Goal: Task Accomplishment & Management: Use online tool/utility

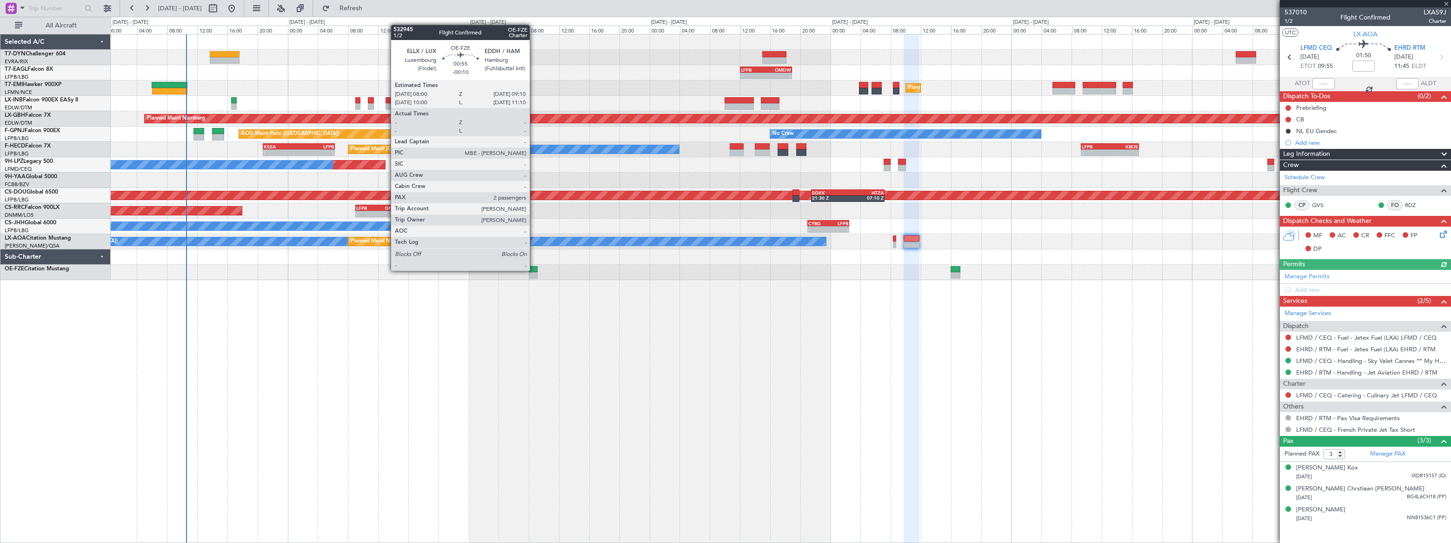
click at [534, 270] on div at bounding box center [533, 269] width 9 height 7
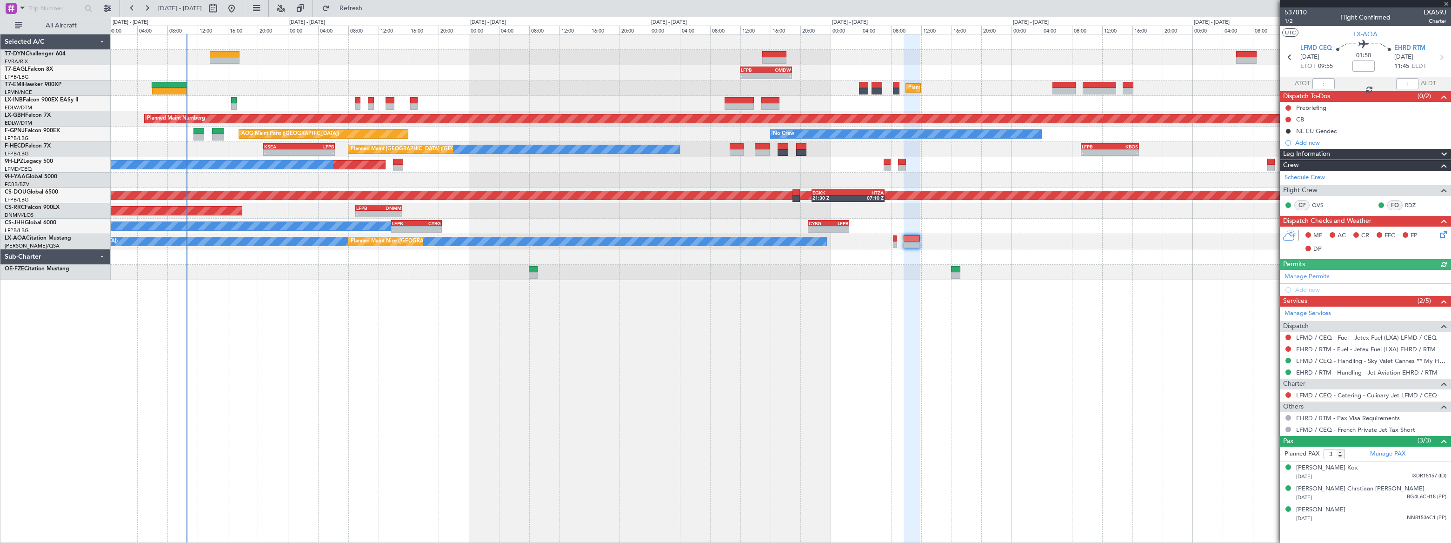
type input "-00:10"
type input "2"
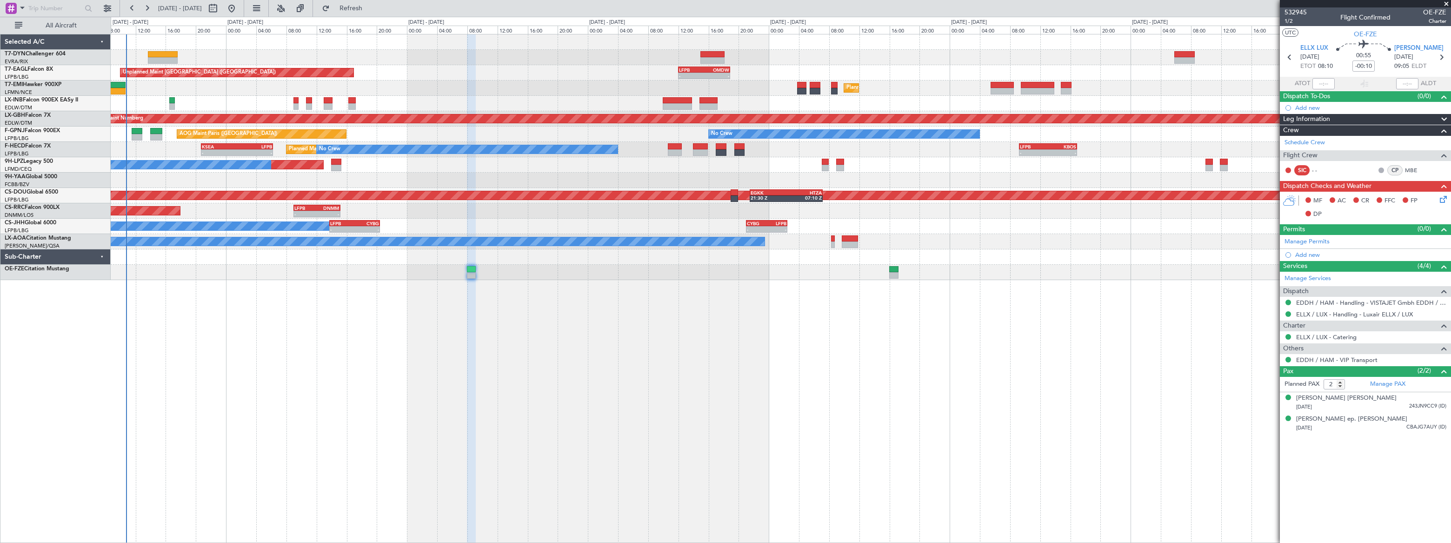
click at [133, 147] on div "Planned Maint [GEOGRAPHIC_DATA] ([GEOGRAPHIC_DATA]) No Crew No Crew - - KSEA 20…" at bounding box center [781, 149] width 1340 height 15
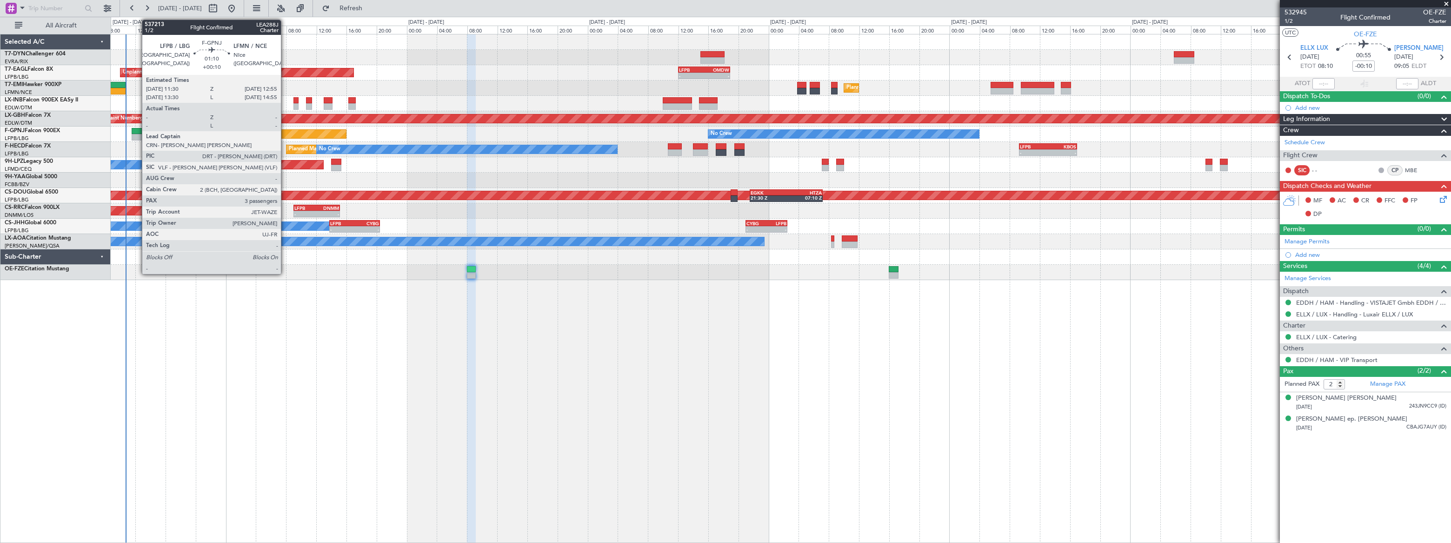
click at [137, 129] on div at bounding box center [137, 131] width 11 height 7
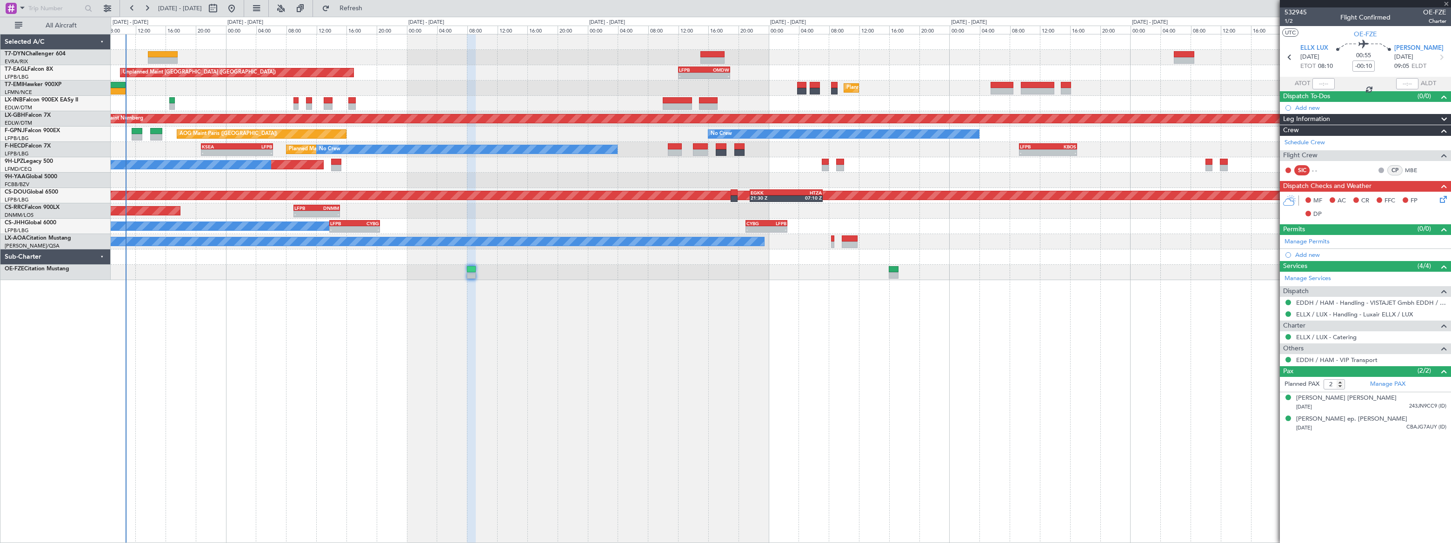
type input "+00:10"
type input "3"
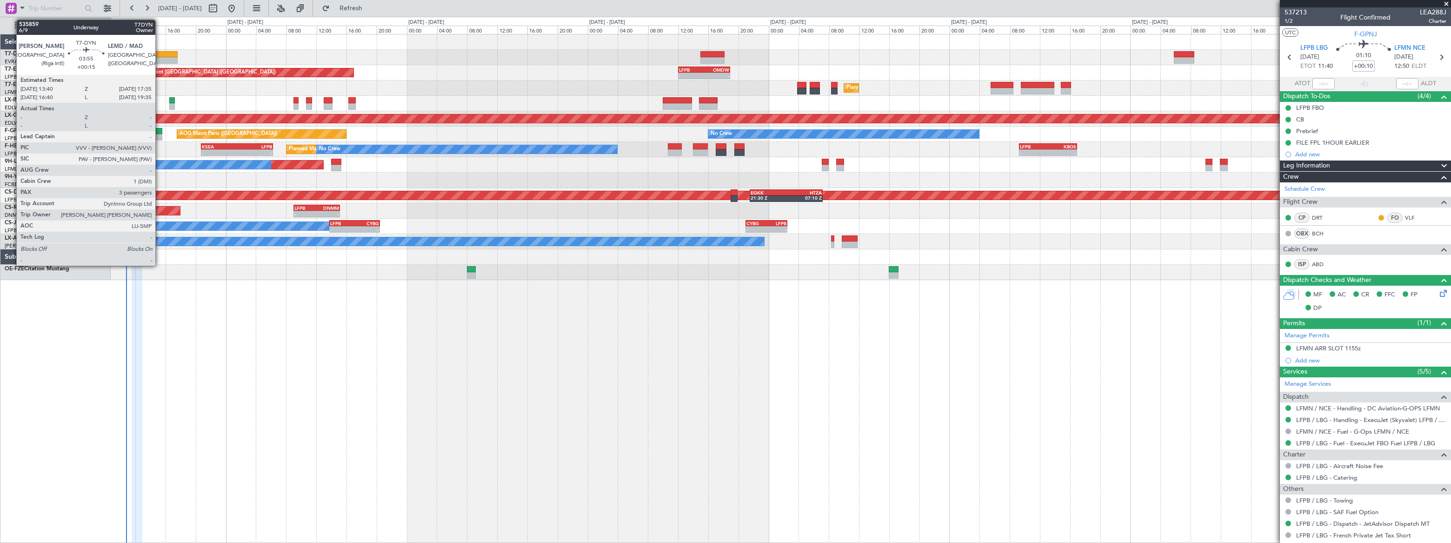
click at [160, 55] on div at bounding box center [163, 54] width 30 height 7
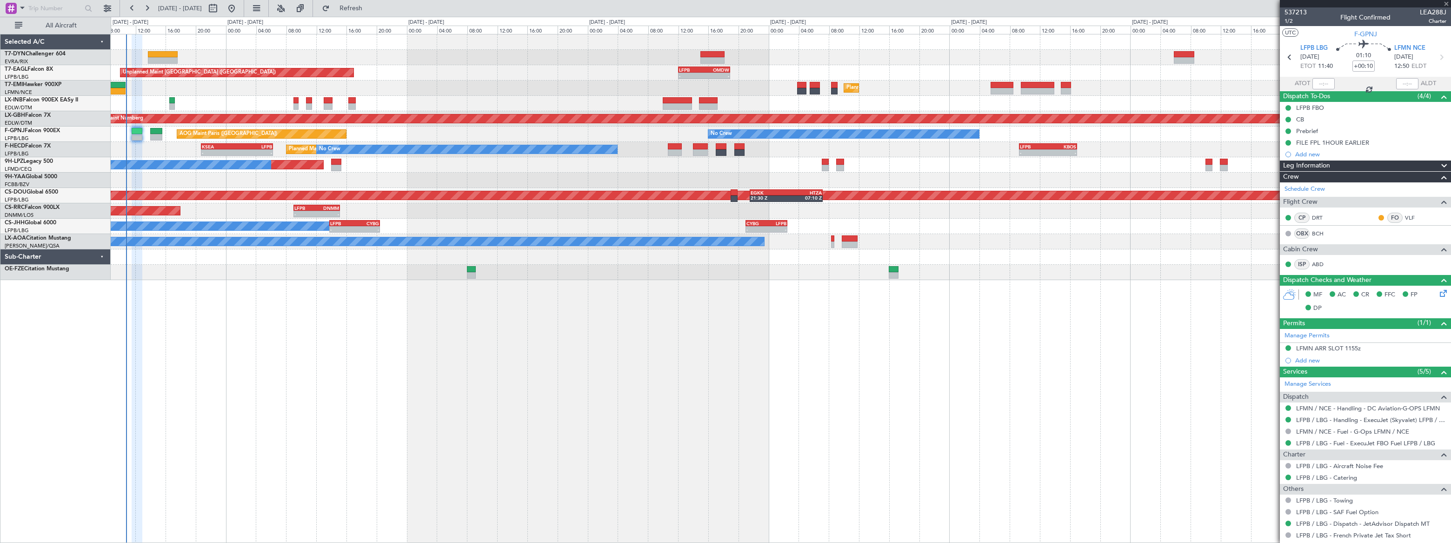
type input "+00:15"
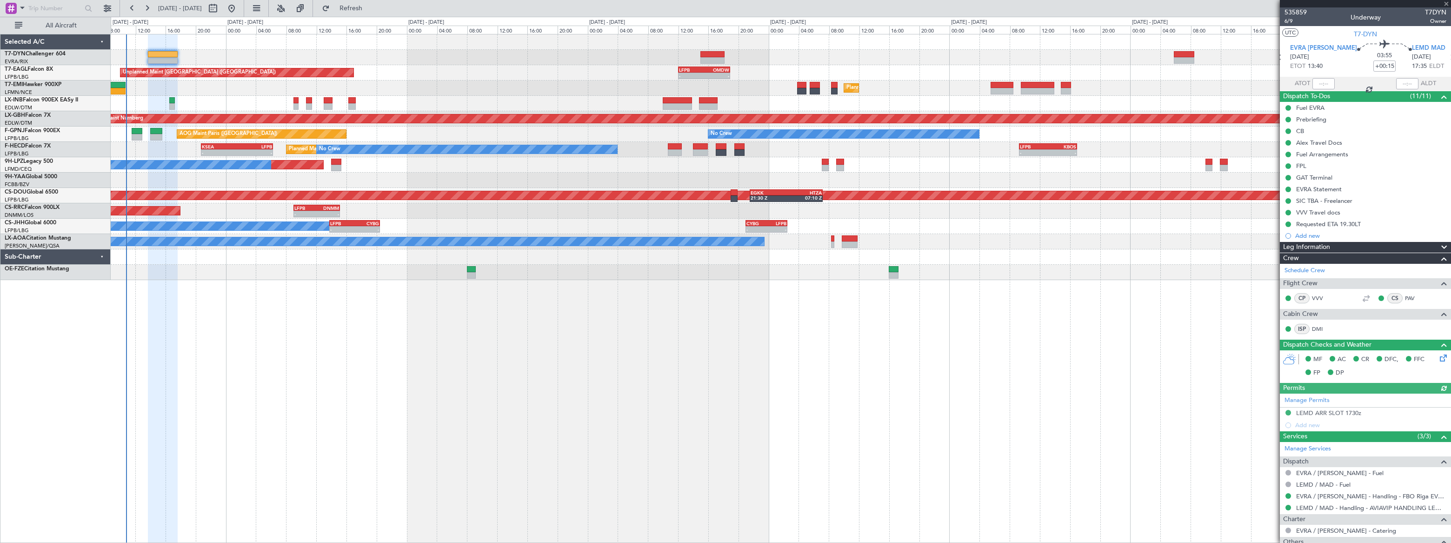
scroll to position [116, 0]
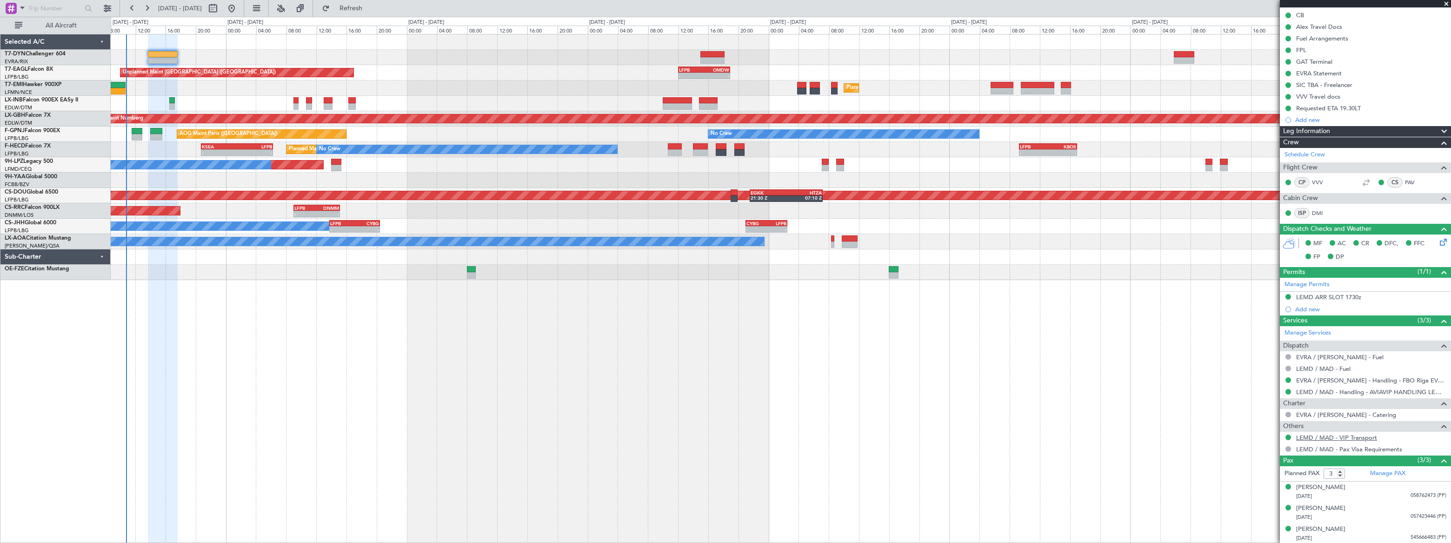
click at [1359, 436] on link "LEMD / MAD - VIP Transport" at bounding box center [1336, 437] width 81 height 8
